Goal: Check status

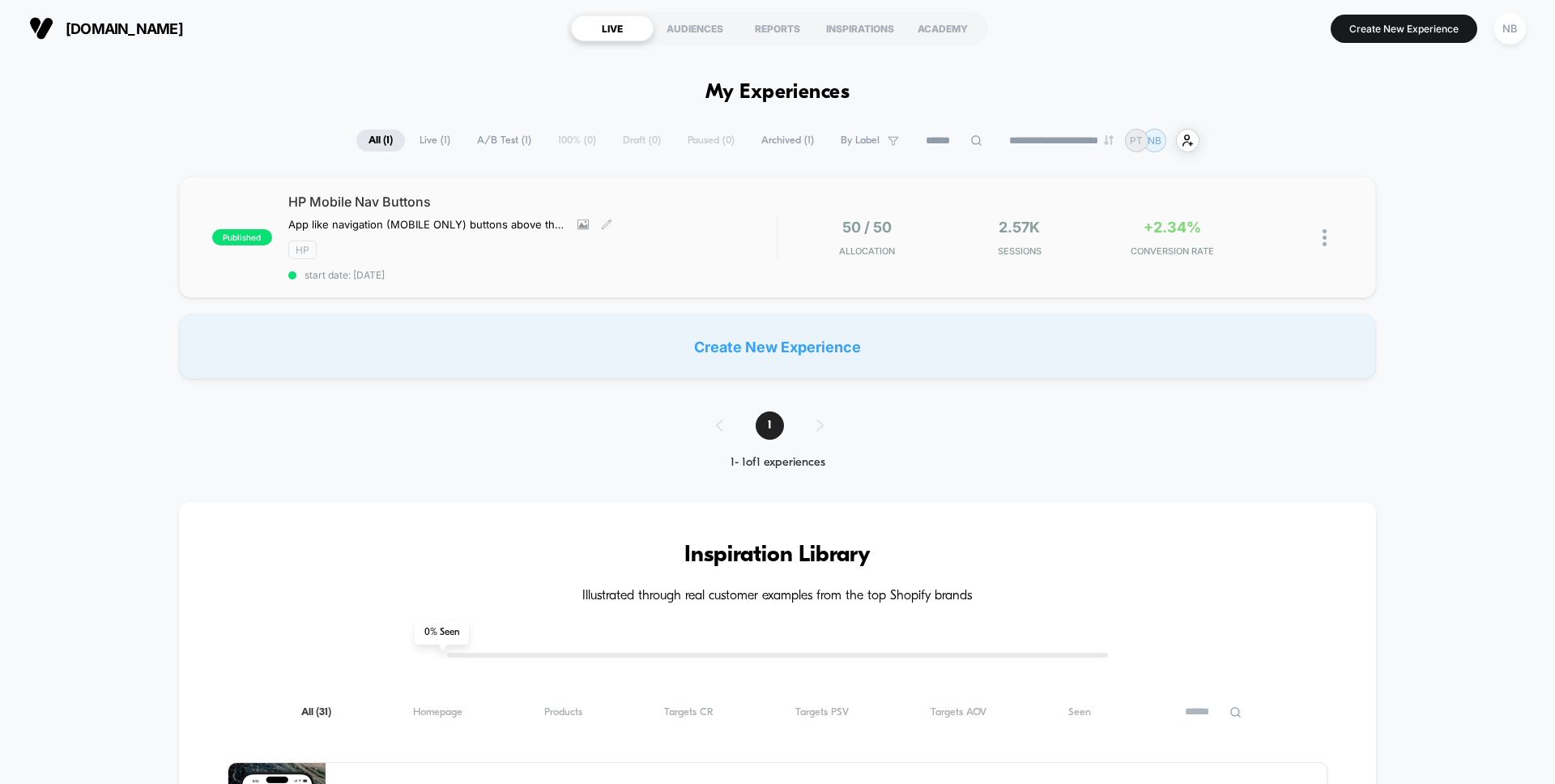
click at [692, 196] on span "HP Mobile Nav Buttons" at bounding box center [533, 201] width 489 height 16
